Goal: Find specific page/section: Find specific page/section

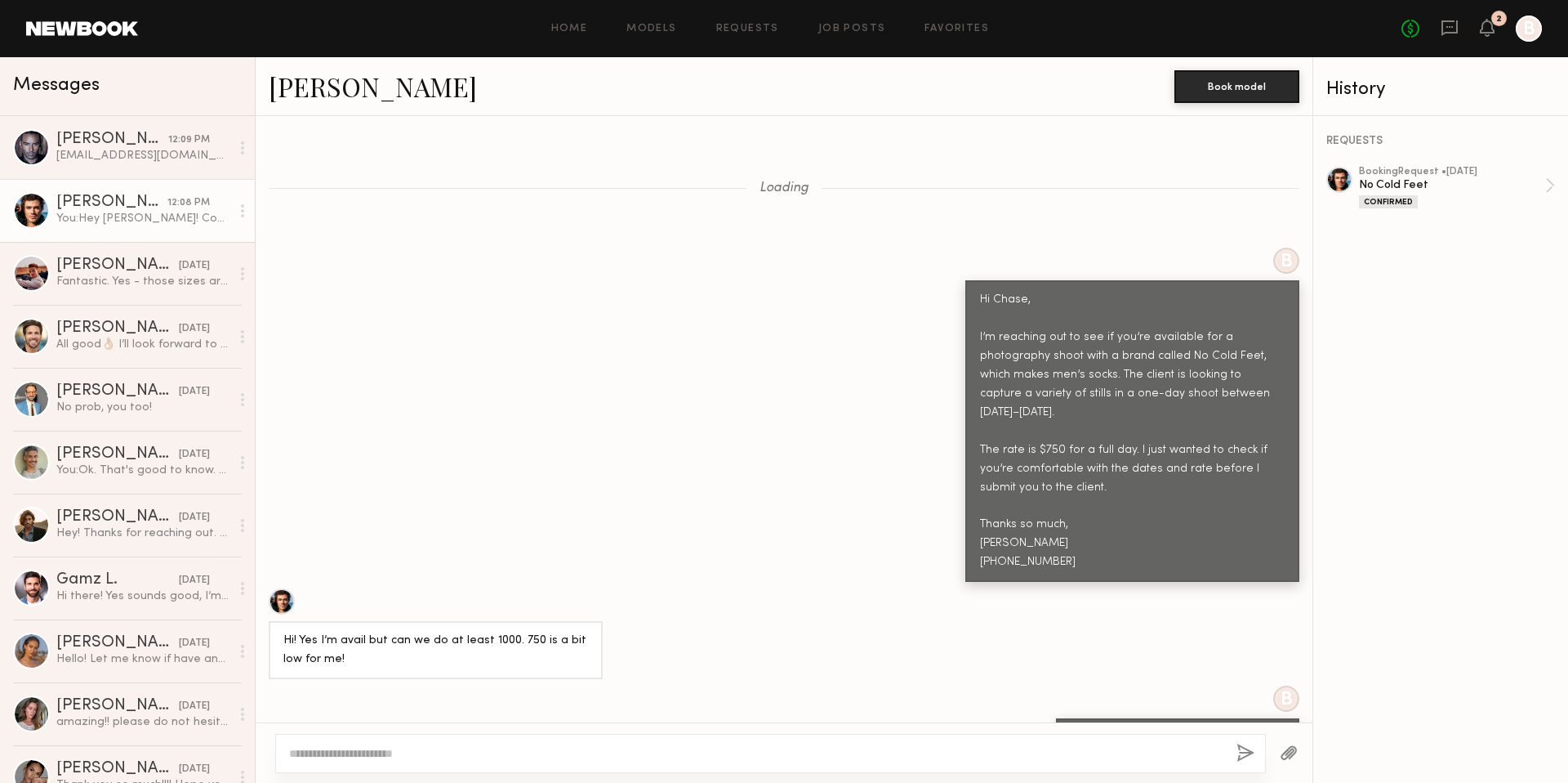
scroll to position [1541, 0]
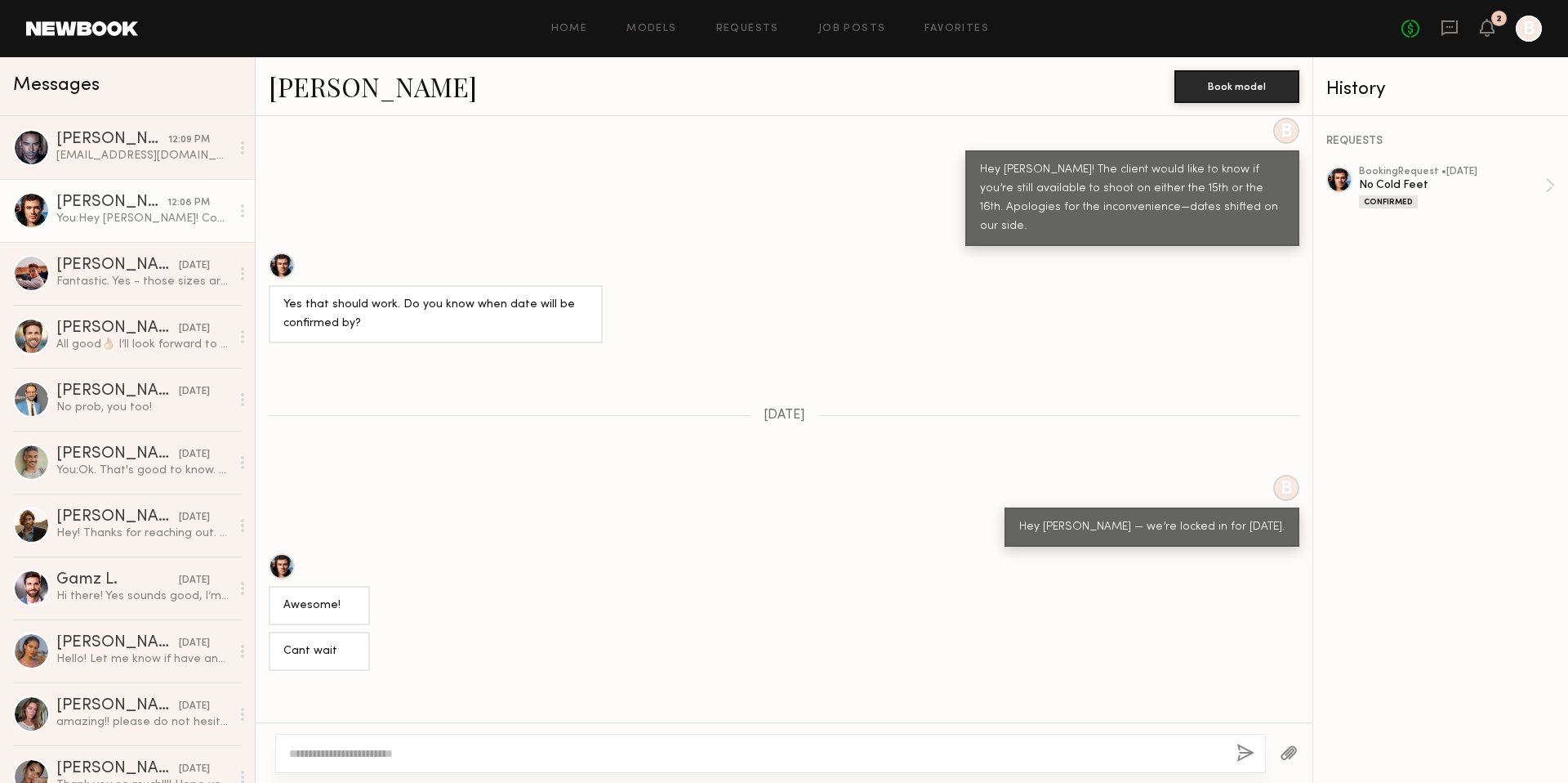
scroll to position [1541, 0]
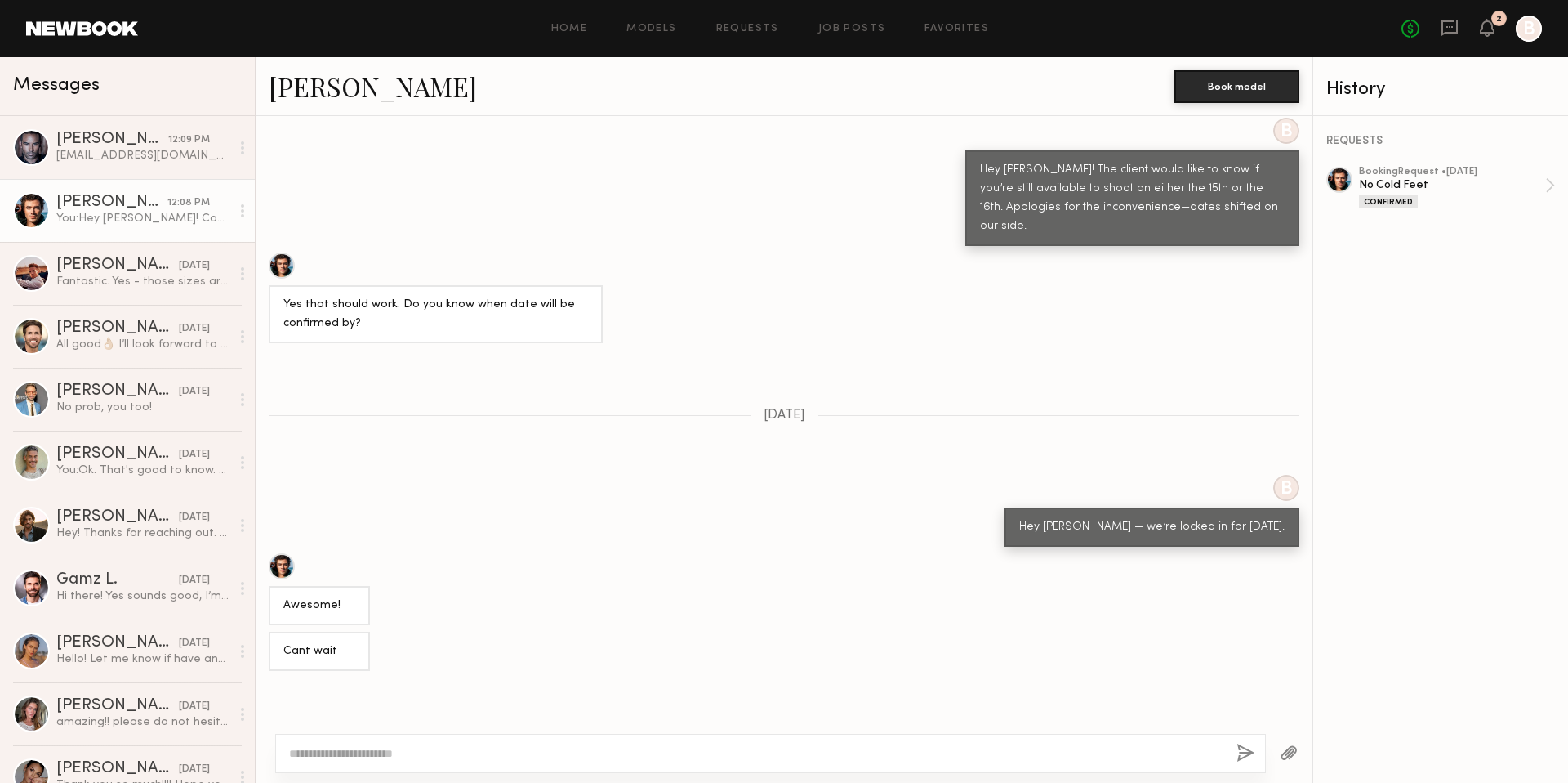
scroll to position [1541, 0]
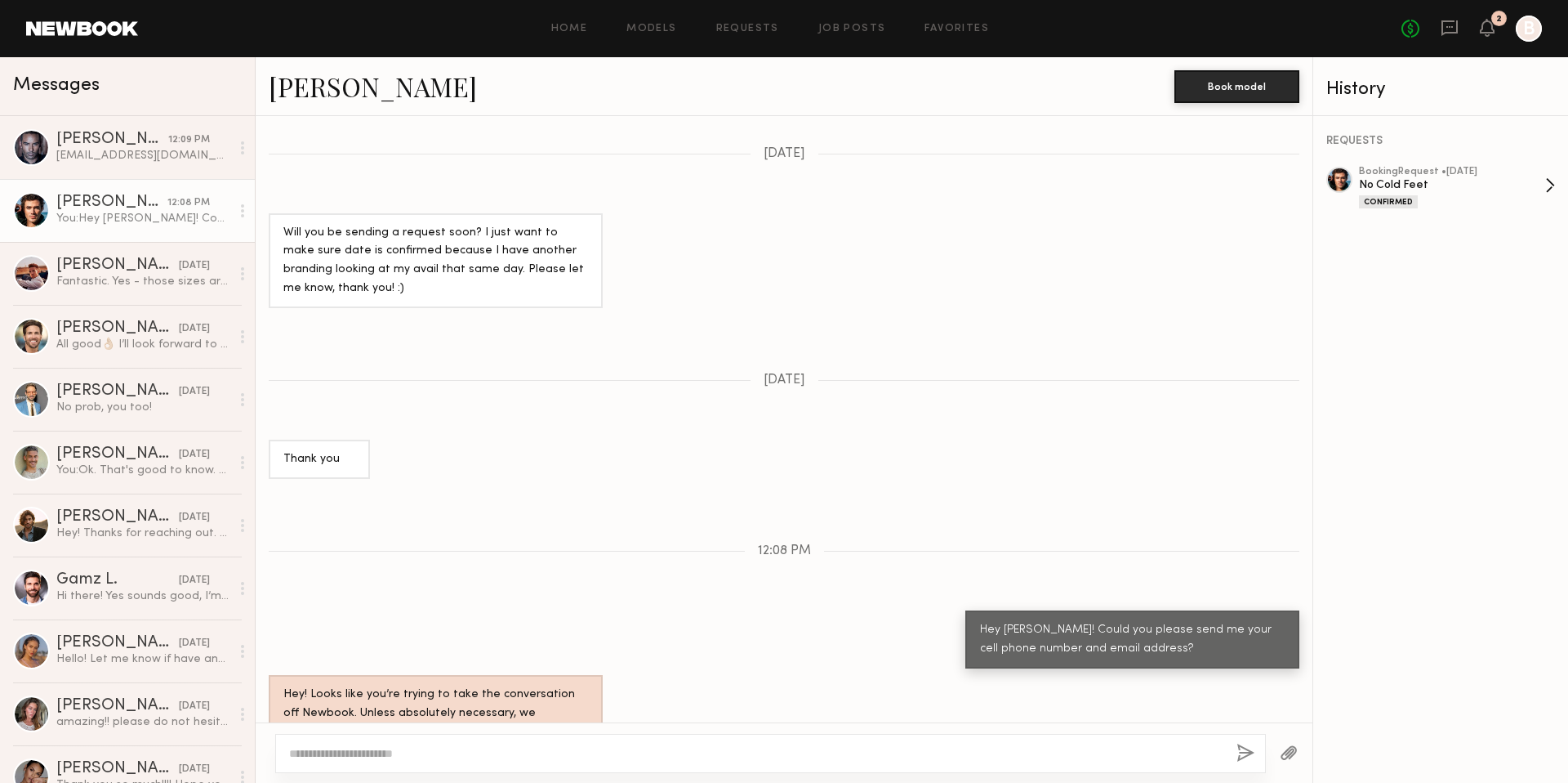
click at [1552, 185] on link "booking Request • 10/03/2025 No Cold Feet Confirmed" at bounding box center [1457, 187] width 196 height 41
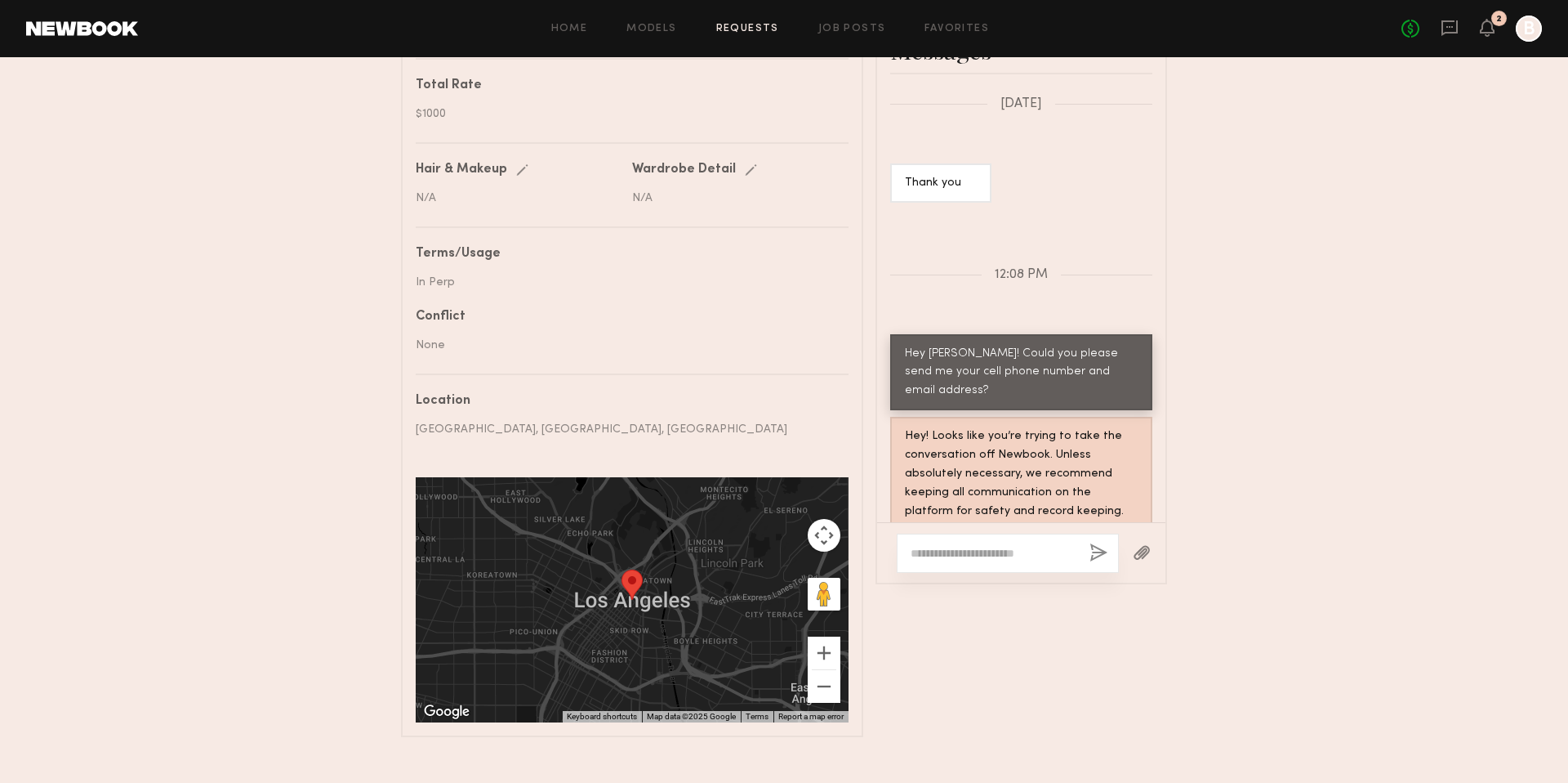
scroll to position [815, 0]
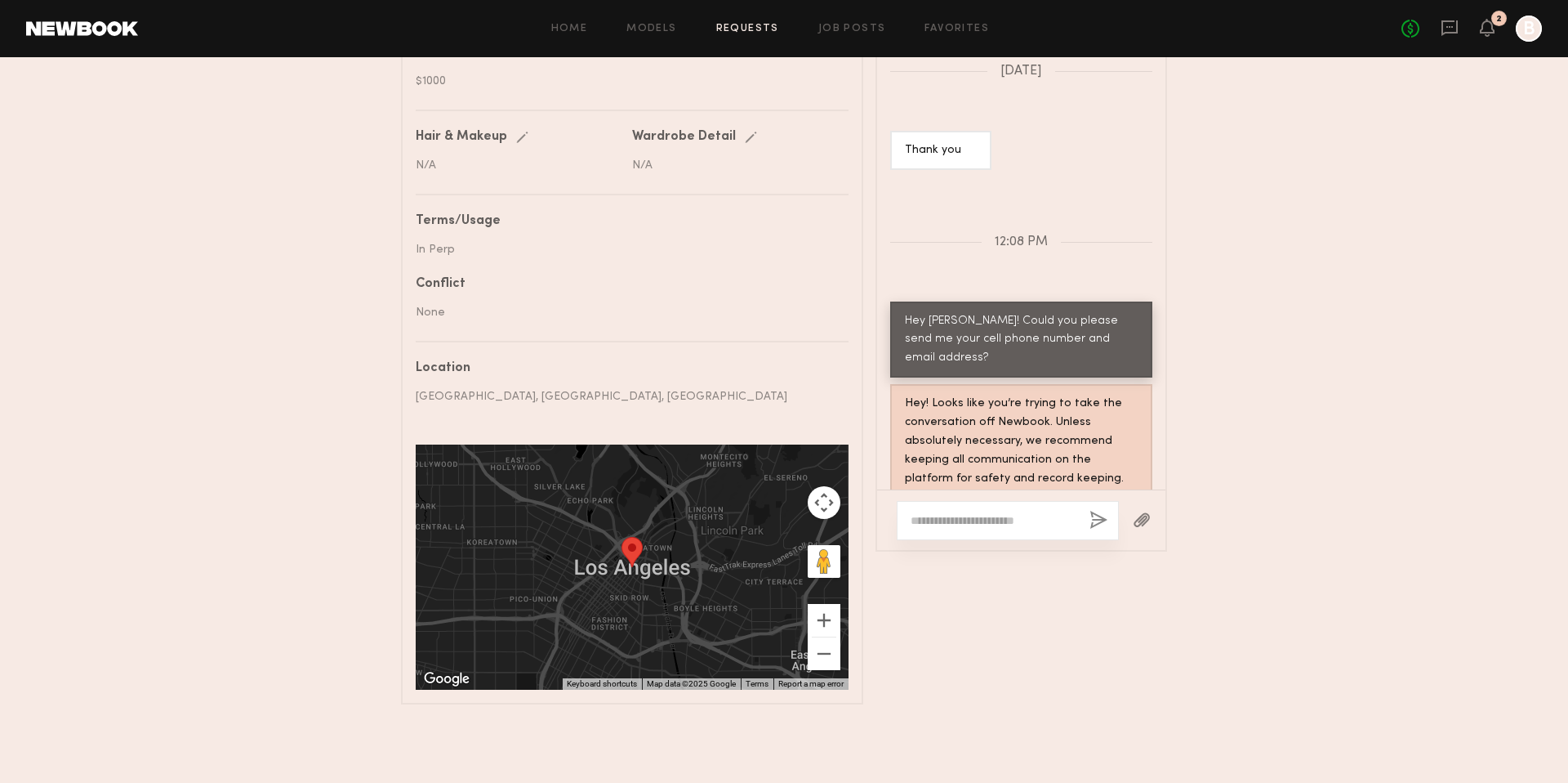
click at [473, 402] on div "Los Angeles, CA, USA" at bounding box center [626, 397] width 421 height 17
click at [476, 397] on div "Los Angeles, CA, USA" at bounding box center [626, 397] width 421 height 17
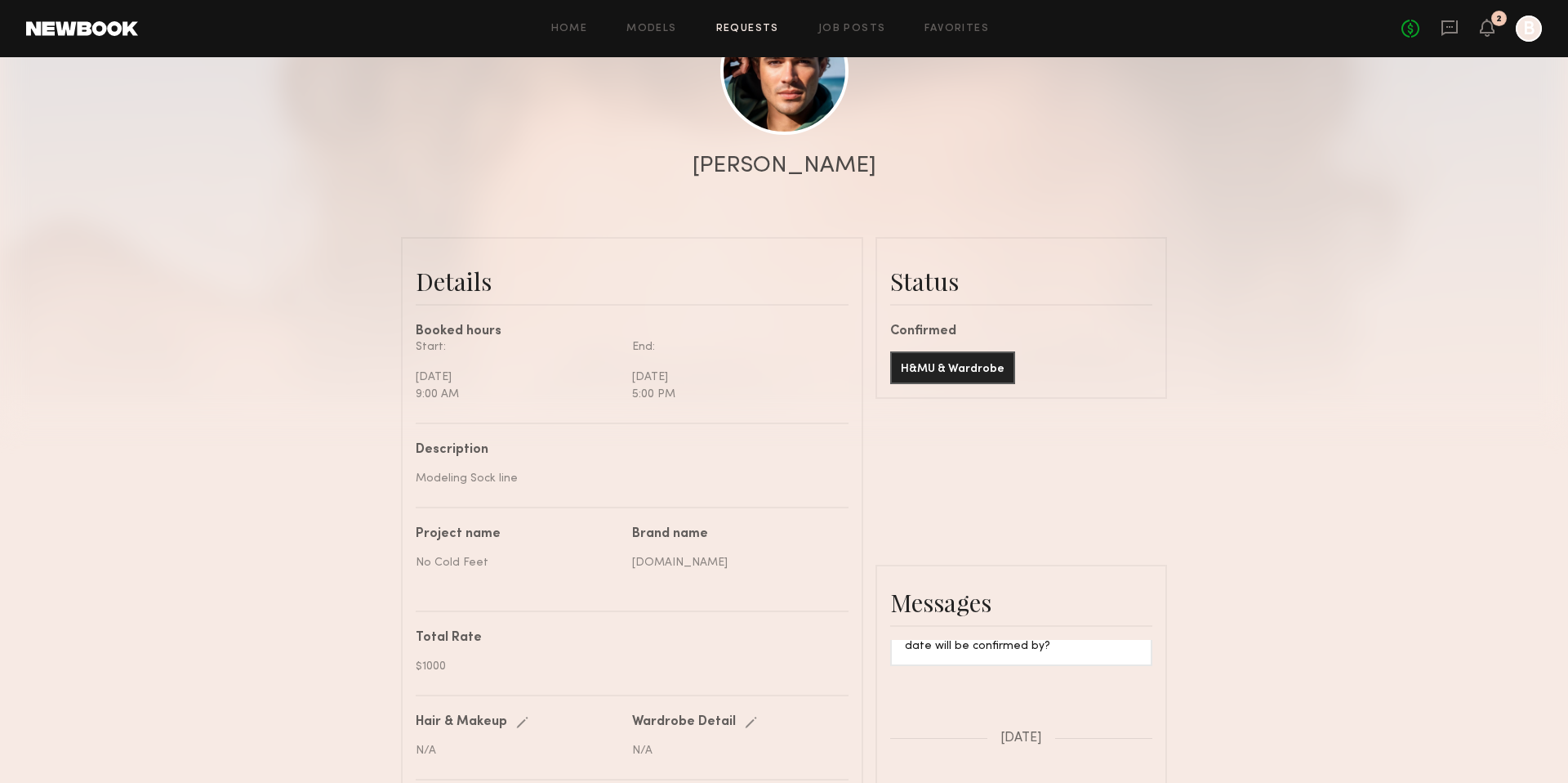
scroll to position [155, 0]
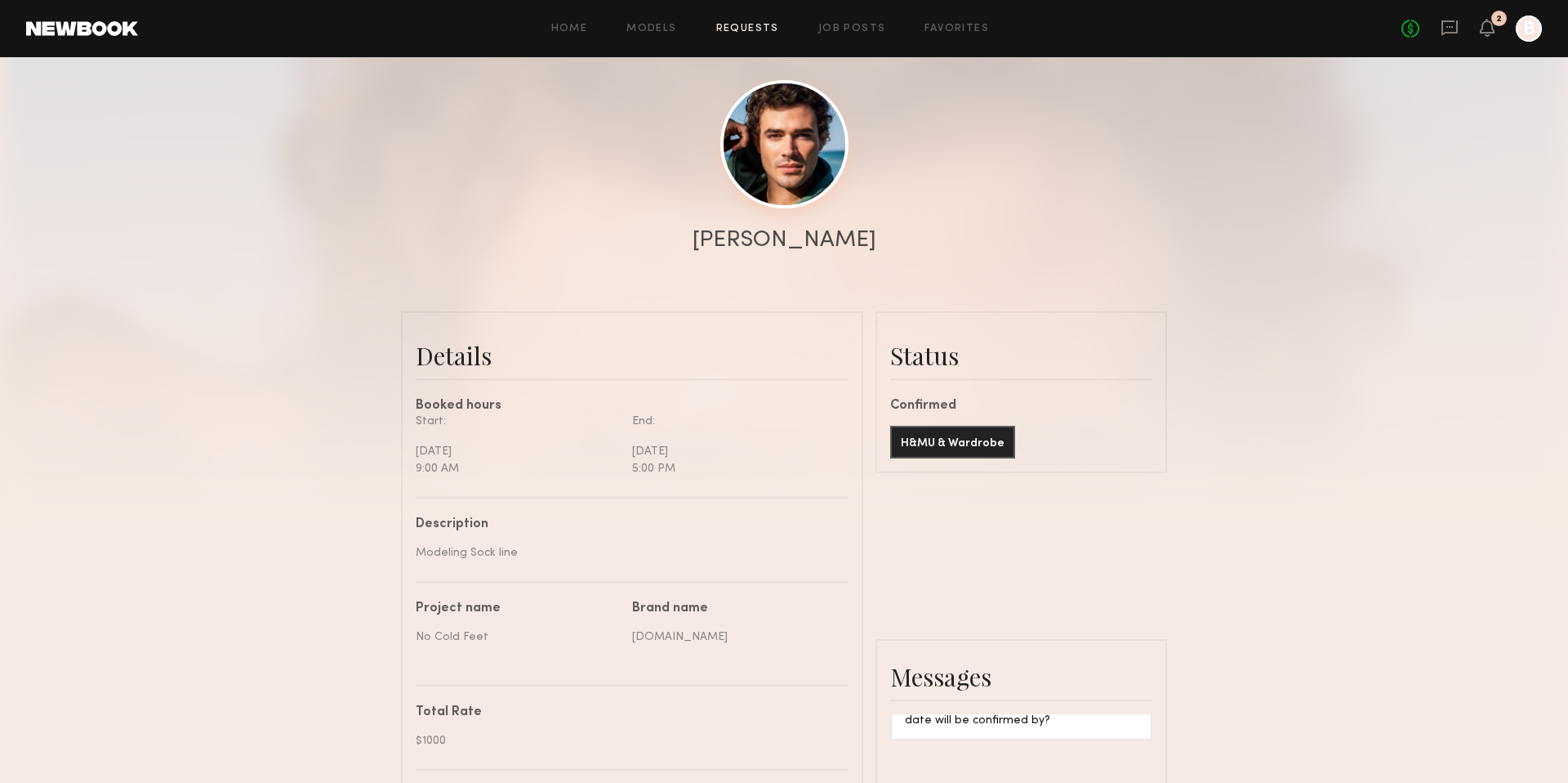
click at [796, 195] on link at bounding box center [784, 143] width 128 height 128
